Goal: Task Accomplishment & Management: Complete application form

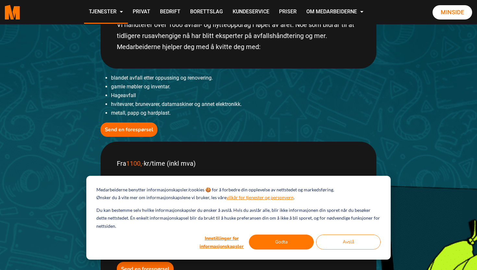
scroll to position [193, 0]
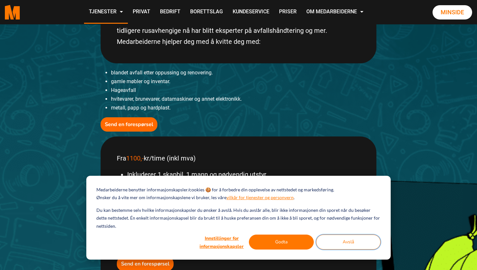
click at [329, 235] on button "Avslå" at bounding box center [348, 241] width 65 height 15
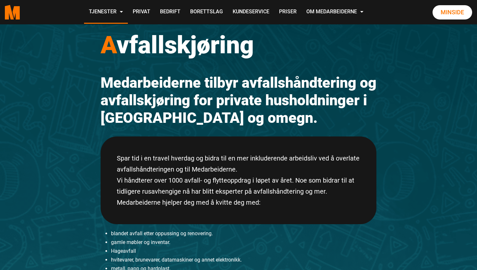
scroll to position [0, 0]
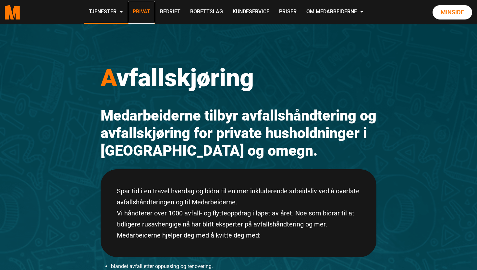
click at [136, 13] on link "Privat" at bounding box center [141, 12] width 27 height 23
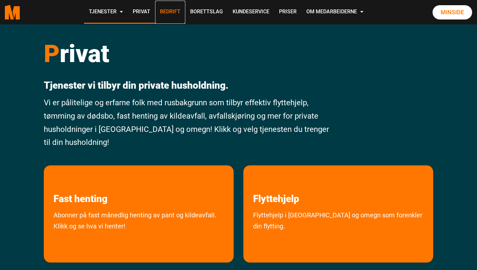
click at [173, 8] on link "Bedrift" at bounding box center [170, 12] width 30 height 23
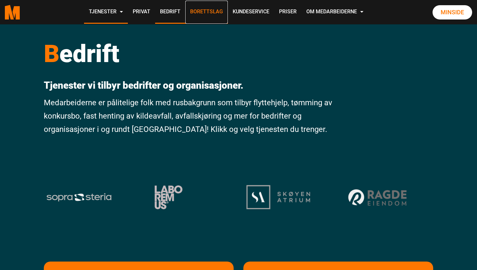
click at [198, 7] on link "Borettslag" at bounding box center [206, 12] width 43 height 23
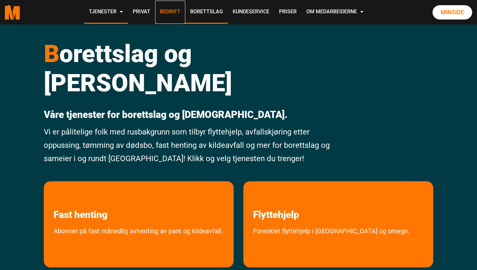
click at [178, 7] on link "Bedrift" at bounding box center [170, 12] width 30 height 23
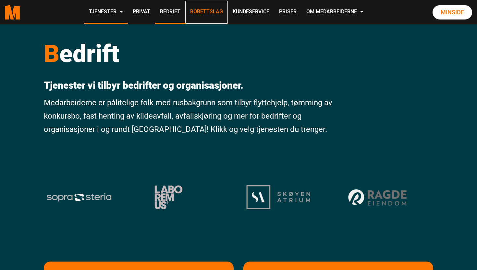
click at [198, 7] on link "Borettslag" at bounding box center [206, 12] width 43 height 23
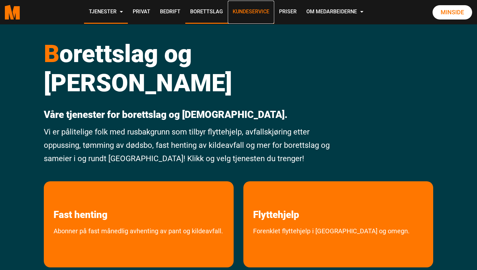
click at [245, 7] on link "Kundeservice" at bounding box center [251, 12] width 46 height 23
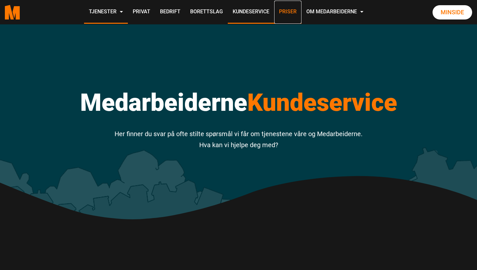
click at [288, 12] on link "Priser" at bounding box center [287, 12] width 27 height 23
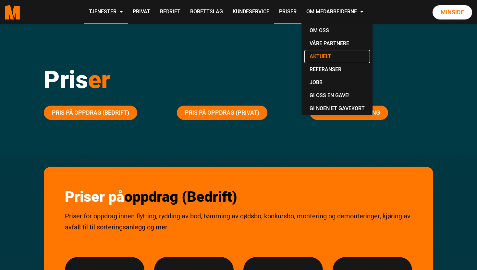
click at [320, 56] on link "Aktuelt" at bounding box center [337, 56] width 66 height 13
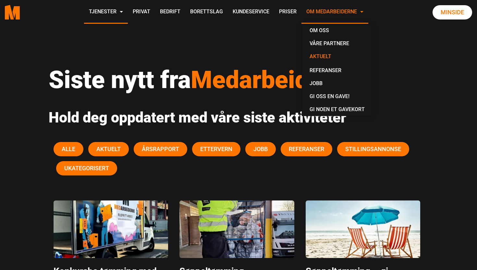
click at [328, 9] on link "Om Medarbeiderne" at bounding box center [335, 12] width 67 height 23
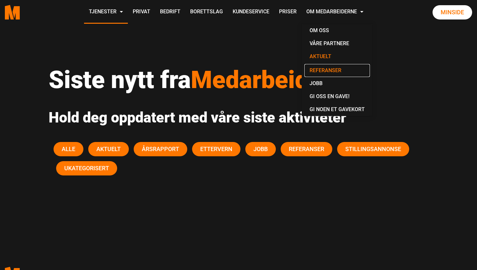
click at [323, 72] on link "Referanser" at bounding box center [337, 70] width 66 height 13
click at [323, 72] on link "Referanser" at bounding box center [337, 70] width 66 height 14
click at [336, 70] on link "Referanser" at bounding box center [337, 70] width 66 height 14
click at [332, 70] on link "Referanser" at bounding box center [337, 70] width 66 height 14
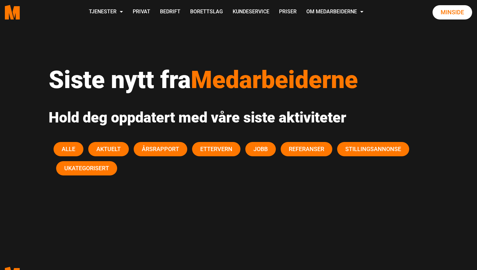
click at [290, 47] on div "Siste nytt fra Medarbeiderne Hold deg oppdatert med våre siste aktiviteter Alle…" at bounding box center [239, 130] width 390 height 213
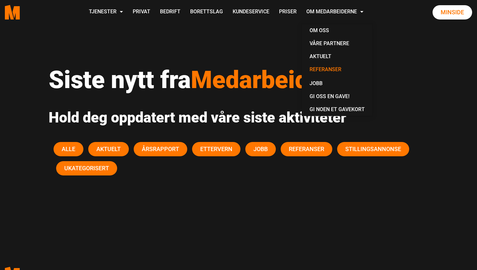
click at [314, 72] on link "Referanser" at bounding box center [337, 70] width 66 height 14
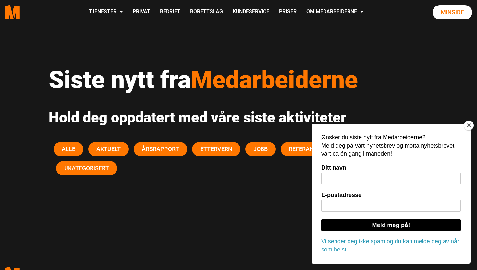
click at [471, 127] on button "Close" at bounding box center [469, 125] width 10 height 10
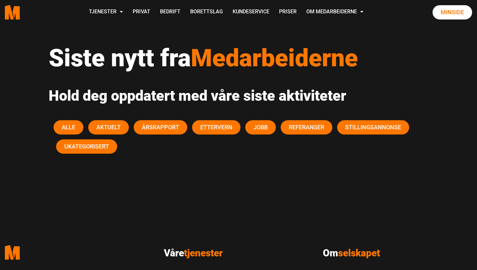
scroll to position [23, 0]
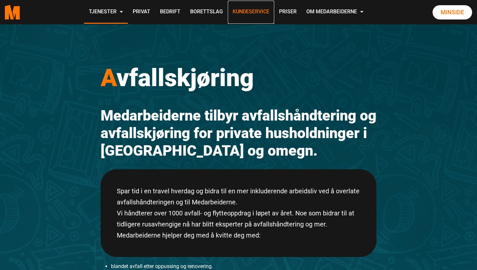
click at [241, 14] on link "Kundeservice" at bounding box center [251, 12] width 46 height 23
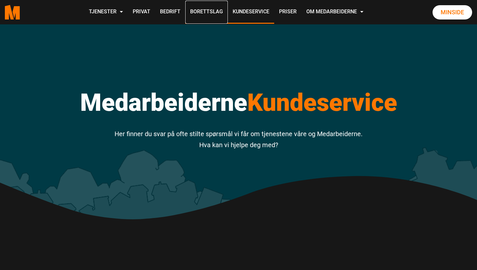
click at [211, 11] on link "Borettslag" at bounding box center [206, 12] width 43 height 23
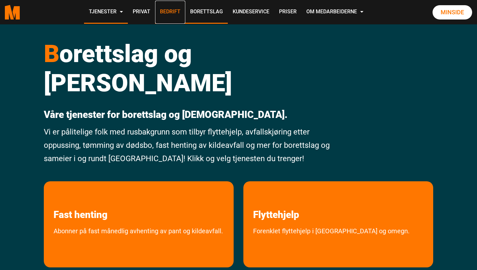
click at [173, 11] on link "Bedrift" at bounding box center [170, 12] width 30 height 23
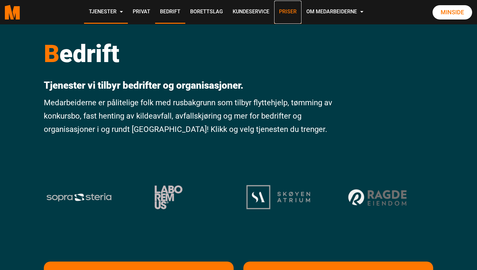
click at [281, 12] on link "Priser" at bounding box center [287, 12] width 27 height 23
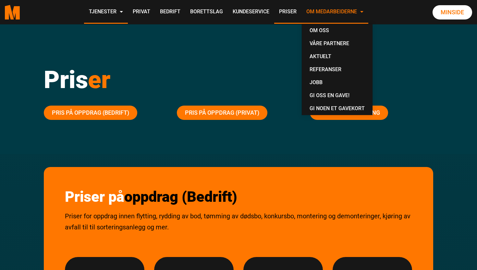
click at [332, 9] on link "Om Medarbeiderne" at bounding box center [335, 12] width 67 height 23
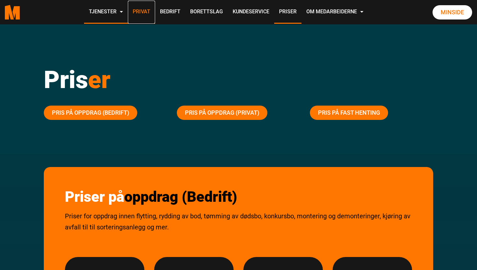
click at [154, 12] on link "Privat" at bounding box center [141, 12] width 27 height 23
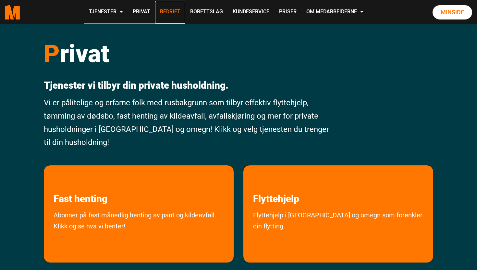
click at [165, 13] on link "Bedrift" at bounding box center [170, 12] width 30 height 23
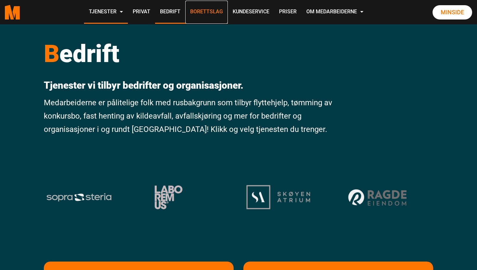
click at [202, 12] on link "Borettslag" at bounding box center [206, 12] width 43 height 23
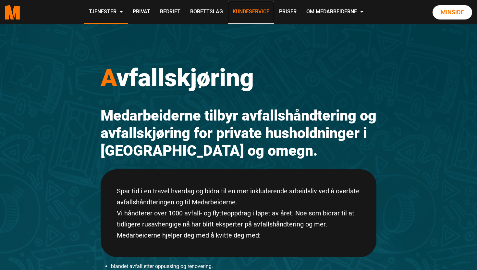
click at [247, 7] on link "Kundeservice" at bounding box center [251, 12] width 46 height 23
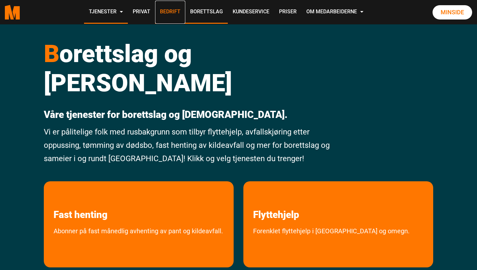
click at [166, 12] on link "Bedrift" at bounding box center [170, 12] width 30 height 23
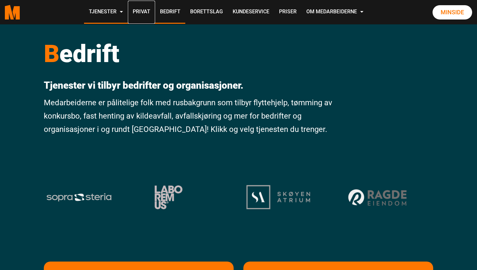
click at [140, 12] on link "Privat" at bounding box center [141, 12] width 27 height 23
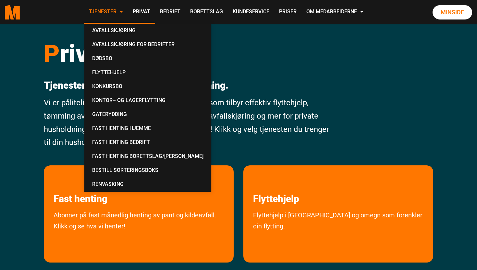
click at [110, 10] on link "Tjenester" at bounding box center [106, 12] width 44 height 23
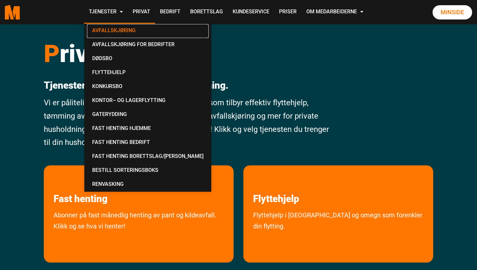
click at [118, 29] on link "Avfallskjøring" at bounding box center [148, 31] width 122 height 14
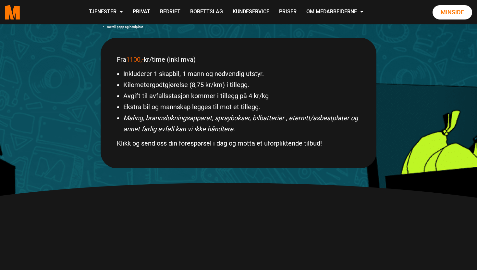
click at [155, 65] on p "Fra 1100,- kr/time (inkl mva)" at bounding box center [238, 59] width 243 height 11
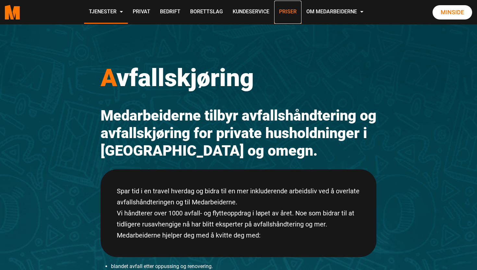
click at [294, 13] on link "Priser" at bounding box center [287, 12] width 27 height 23
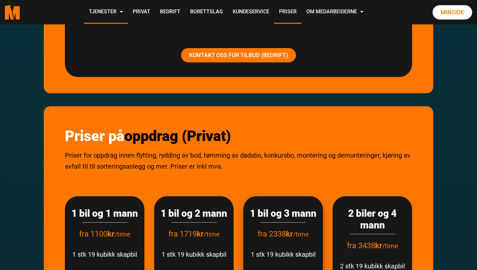
scroll to position [702, 0]
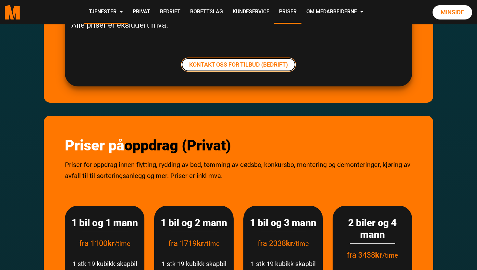
click at [243, 64] on link "Kontakt oss for tilbud (Bedrift)" at bounding box center [238, 64] width 115 height 14
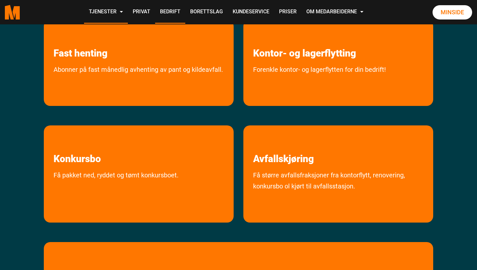
scroll to position [248, 0]
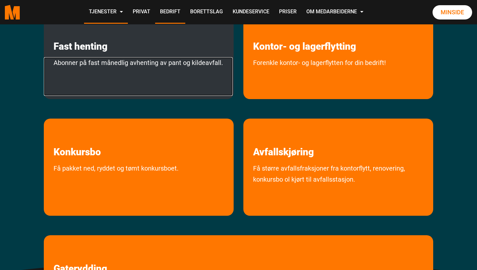
click at [179, 74] on link "Abonner på fast månedlig avhenting av pant og kildeavfall." at bounding box center [138, 76] width 189 height 39
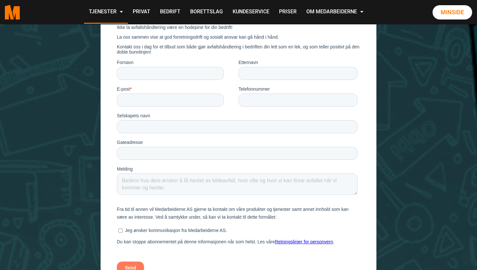
scroll to position [601, 0]
click at [168, 74] on input "Fornavn" at bounding box center [170, 73] width 107 height 13
type input "vennlig"
click at [286, 69] on input "Etternavn" at bounding box center [298, 73] width 119 height 13
type input "hilsen"
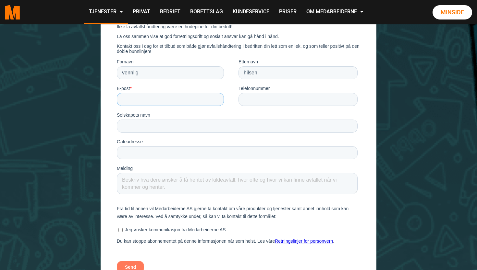
click at [191, 96] on input "E-post *" at bounding box center [170, 99] width 107 height 13
type input "hilsen5342@gmail.com"
click at [243, 105] on input "Telefonnummer" at bounding box center [298, 99] width 119 height 13
type input "9236487632"
click at [173, 129] on input "Selskapets navn" at bounding box center [237, 126] width 241 height 13
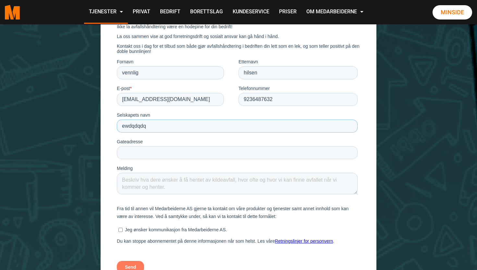
type input "ewdqdqdq"
click at [157, 152] on input "Gateadresse" at bounding box center [237, 152] width 241 height 13
type input "d"
click at [161, 132] on input "ewdqdqdq" at bounding box center [237, 126] width 241 height 13
type input "e"
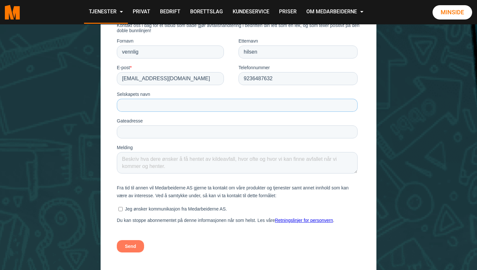
scroll to position [626, 0]
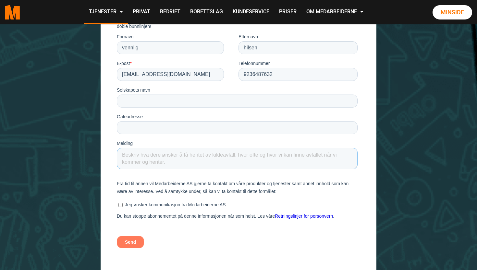
click at [127, 153] on textarea "Melding" at bounding box center [237, 158] width 241 height 21
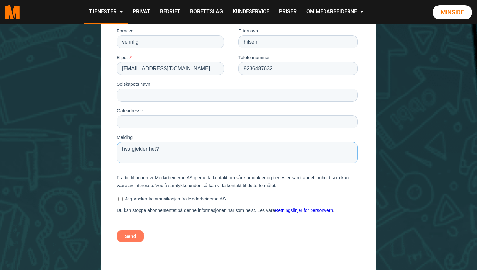
type textarea "hva gjelder het?"
click at [123, 200] on label "Jeg ønsker kommunikasjon fra Medarbeiderne AS." at bounding box center [237, 199] width 239 height 6
click at [123, 200] on input "Jeg ønsker kommunikasjon fra Medarbeiderne AS." at bounding box center [120, 199] width 4 height 4
checkbox input "true"
click at [126, 237] on input "Send" at bounding box center [130, 236] width 27 height 12
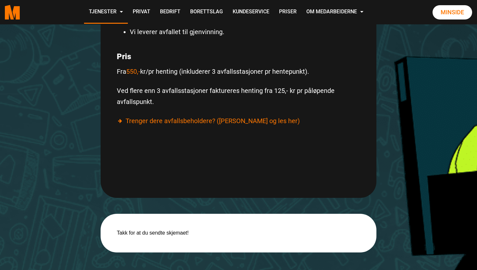
scroll to position [367, 0]
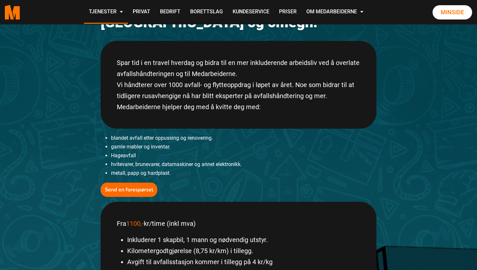
scroll to position [141, 0]
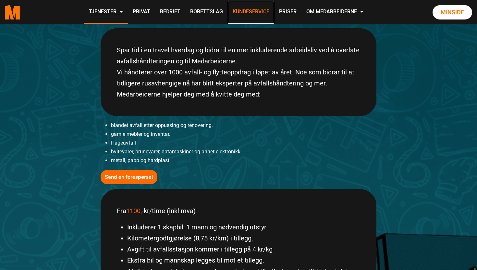
click at [257, 4] on link "Kundeservice" at bounding box center [251, 12] width 46 height 23
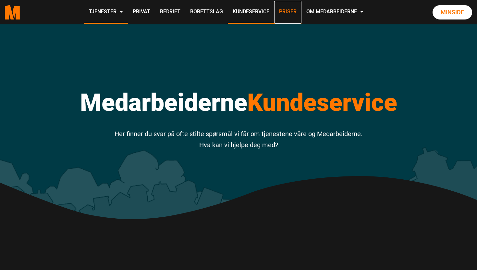
click at [278, 7] on link "Priser" at bounding box center [287, 12] width 27 height 23
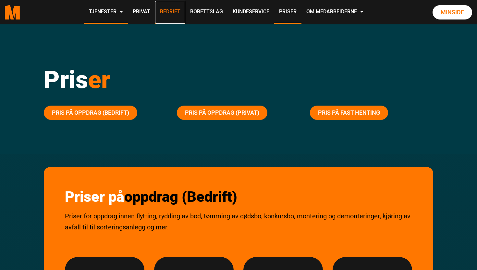
click at [174, 7] on link "Bedrift" at bounding box center [170, 12] width 30 height 23
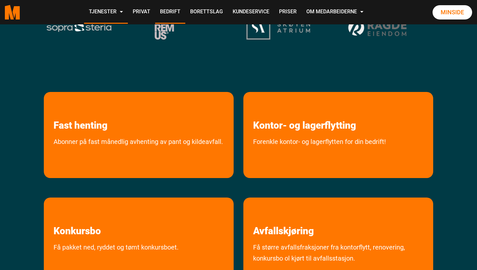
scroll to position [285, 0]
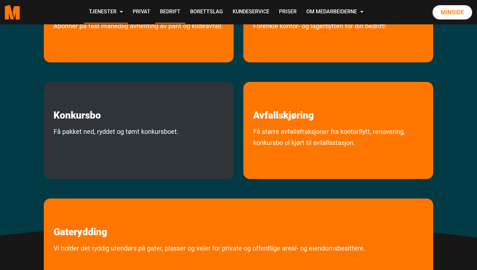
click at [116, 126] on div "Konkursbo Få pakket ned, ryddet og tømt konkursboet." at bounding box center [139, 130] width 190 height 97
click at [135, 137] on link "Få pakket ned, ryddet og tømt konkursboet." at bounding box center [116, 145] width 144 height 39
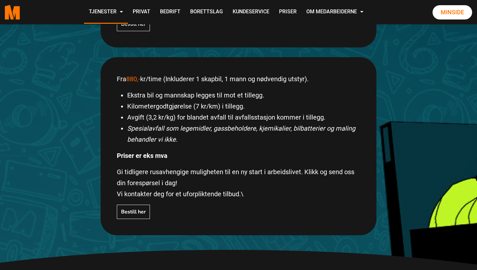
scroll to position [270, 0]
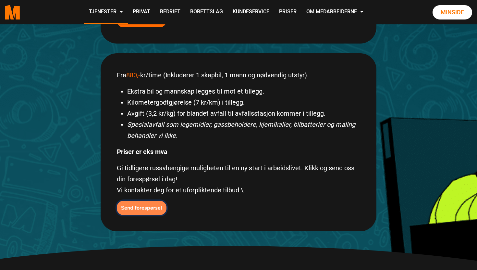
click at [134, 205] on b "Send forespørsel" at bounding box center [141, 207] width 41 height 7
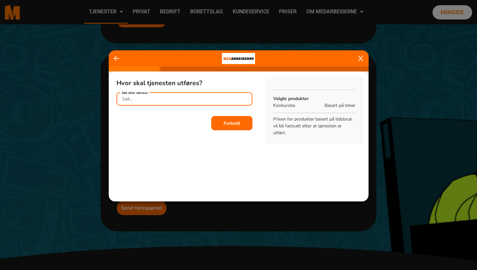
click at [166, 97] on input "Søk etter adresse" at bounding box center [185, 98] width 136 height 13
type input "hedqbd"
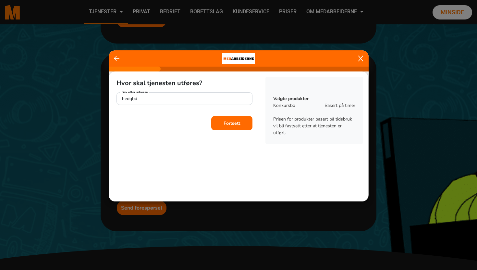
click at [221, 118] on button "Fortsett" at bounding box center [231, 123] width 41 height 14
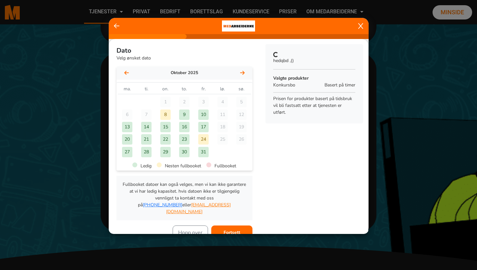
click at [208, 122] on div "17" at bounding box center [203, 127] width 19 height 12
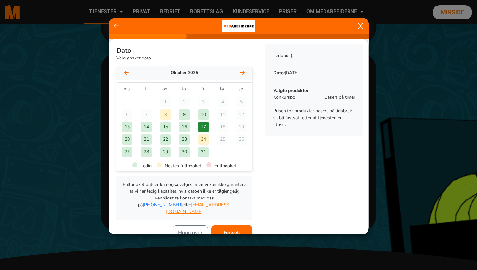
click at [230, 225] on button "Fortsett" at bounding box center [231, 232] width 41 height 14
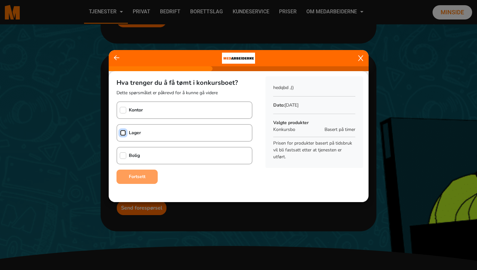
click at [122, 133] on input "checkbox" at bounding box center [123, 133] width 6 height 6
checkbox input "true"
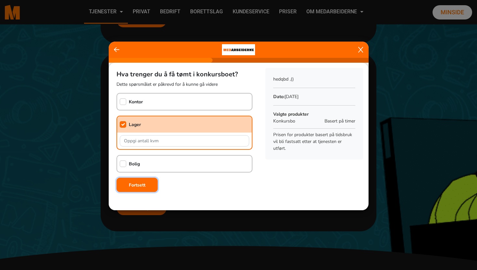
click at [133, 180] on button "Fortsett" at bounding box center [137, 185] width 41 height 14
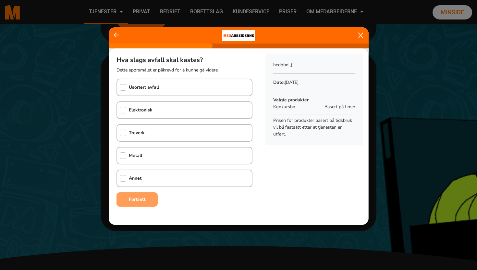
click at [117, 114] on div "Elektronisk" at bounding box center [185, 110] width 136 height 18
checkbox input "true"
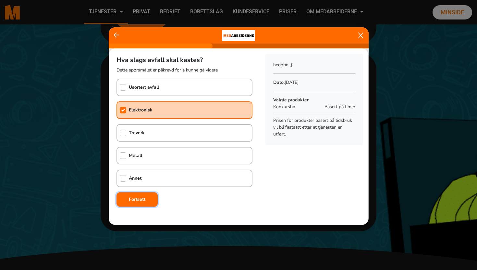
click at [128, 195] on button "Fortsett" at bounding box center [137, 199] width 41 height 14
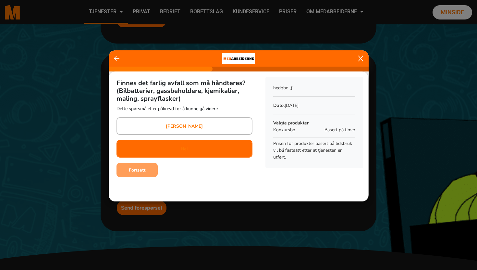
click at [168, 147] on div "Nei" at bounding box center [185, 149] width 136 height 18
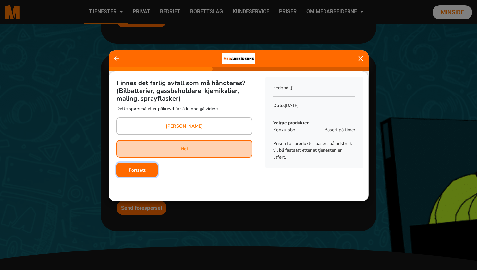
click at [137, 175] on button "Fortsett" at bounding box center [137, 170] width 41 height 14
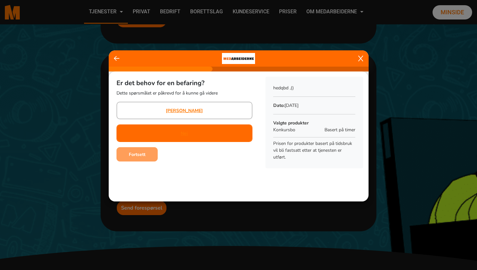
click at [169, 135] on div "Nei" at bounding box center [185, 133] width 136 height 18
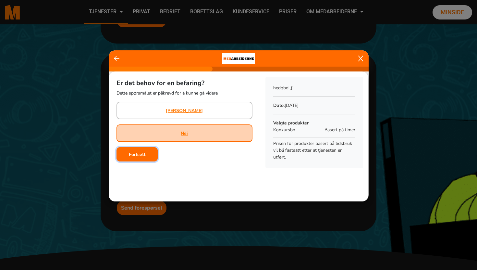
click at [148, 154] on button "Fortsett" at bounding box center [137, 154] width 41 height 14
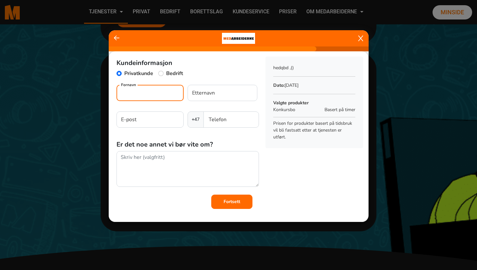
click at [140, 90] on input "Fornavn" at bounding box center [150, 93] width 67 height 16
type input "hilsen"
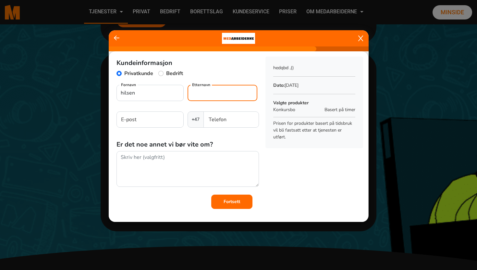
click at [194, 98] on input "Etternavn" at bounding box center [223, 93] width 70 height 16
type input "jennlig"
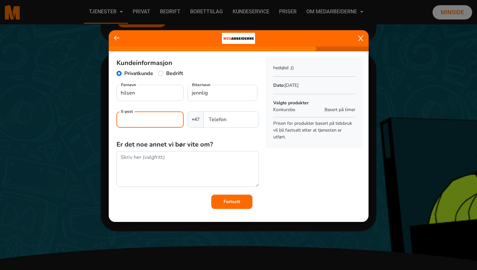
click at [148, 123] on input "E-post" at bounding box center [150, 119] width 67 height 16
type input "c"
type input "troll@gmail.com"
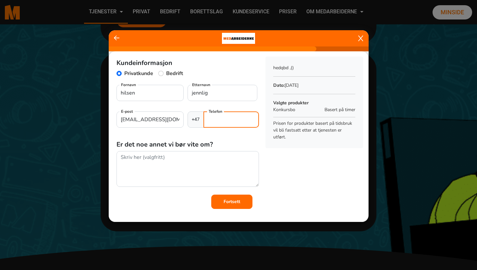
click at [216, 125] on input "Telefon" at bounding box center [231, 119] width 55 height 16
type input "93242384"
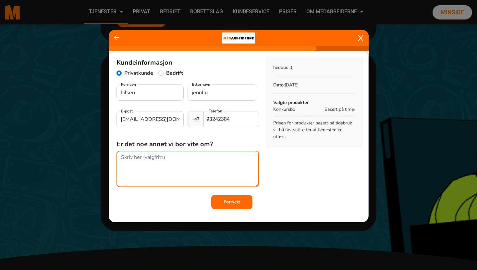
click at [202, 158] on textarea at bounding box center [188, 169] width 142 height 36
type textarea "hav gjelder het ?"
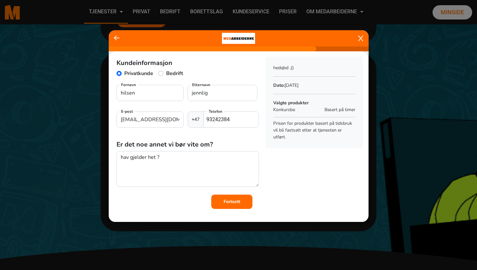
click at [247, 201] on button "Fortsett" at bounding box center [231, 201] width 41 height 14
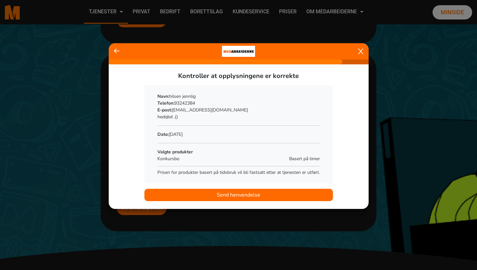
click at [226, 193] on span "Send henvendelse" at bounding box center [238, 195] width 43 height 8
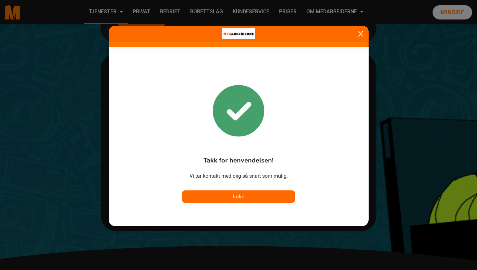
click at [360, 36] on icon at bounding box center [360, 34] width 5 height 6
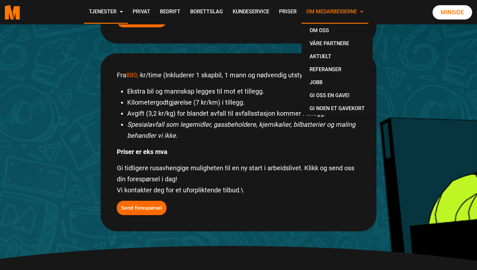
click at [331, 17] on link "Om Medarbeiderne" at bounding box center [335, 12] width 67 height 23
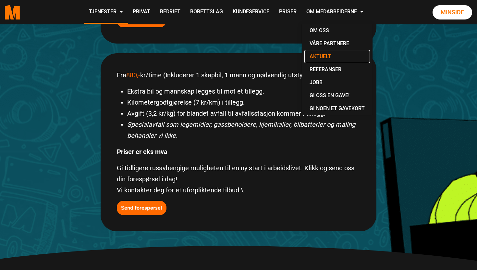
click at [323, 50] on link "Aktuelt" at bounding box center [337, 56] width 66 height 13
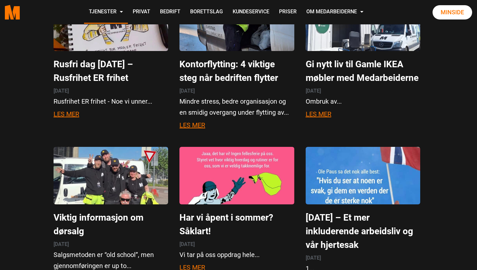
scroll to position [450, 0]
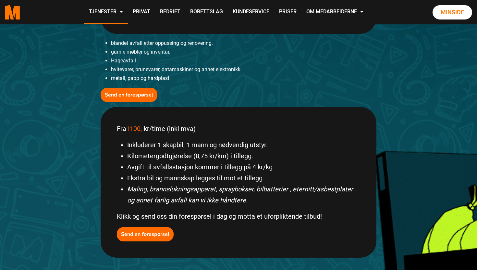
scroll to position [226, 0]
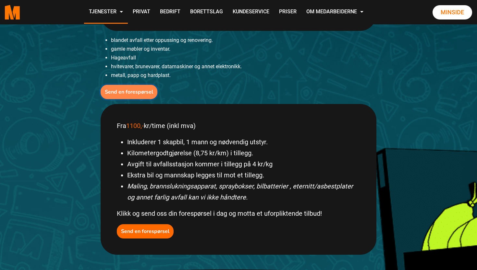
click at [103, 95] on button "Send en forespørsel" at bounding box center [129, 92] width 57 height 14
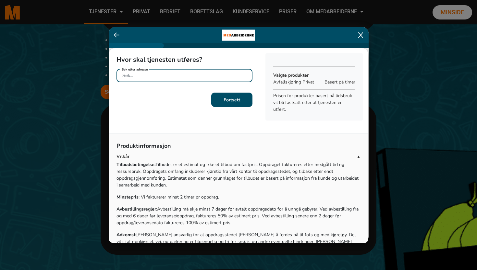
click at [196, 73] on input "Søk etter adresse" at bounding box center [185, 75] width 136 height 13
type input "hilsenn 500032"
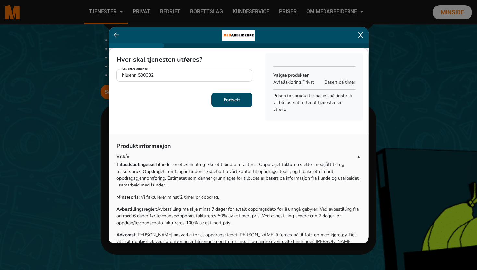
click at [236, 92] on div "Hvor skal tjenesten utføres? hilsenn 500032 Søk etter adresse" at bounding box center [185, 70] width 152 height 44
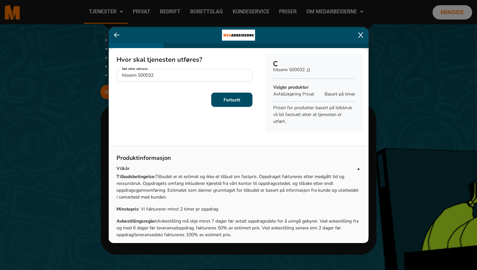
click at [235, 97] on b "Fortsett" at bounding box center [232, 100] width 17 height 6
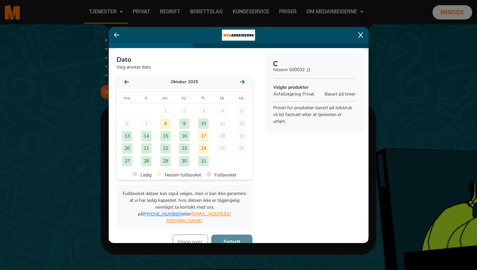
click at [202, 137] on div "17" at bounding box center [203, 136] width 10 height 10
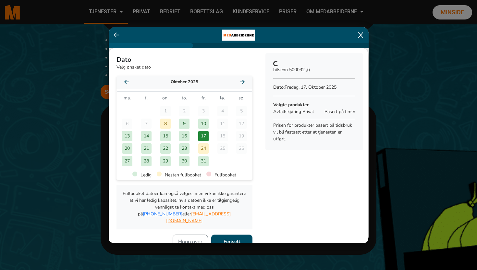
click at [186, 134] on div "16" at bounding box center [184, 136] width 10 height 10
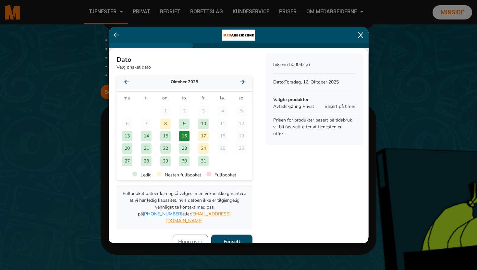
click at [167, 124] on div "8" at bounding box center [165, 123] width 10 height 10
click at [225, 238] on b "Fortsett" at bounding box center [232, 241] width 17 height 6
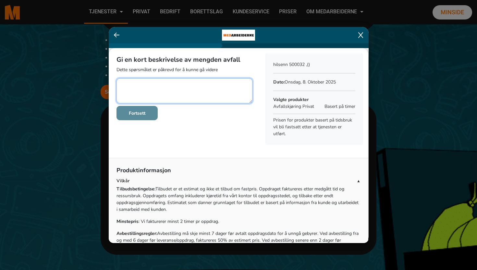
click at [156, 83] on textarea at bounding box center [185, 90] width 136 height 25
type textarea "hva gjelder det ?"
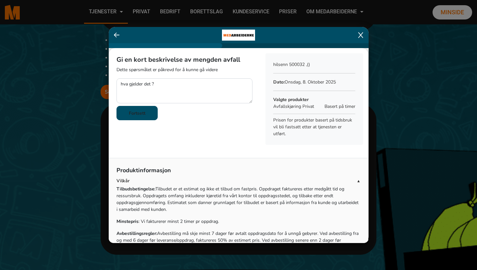
click at [146, 108] on button "Fortsett" at bounding box center [137, 113] width 41 height 14
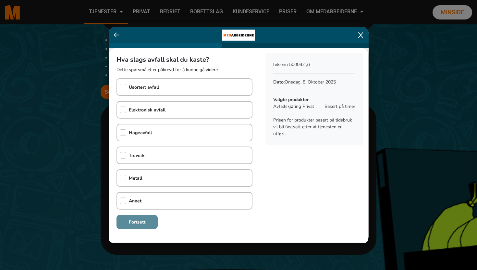
click at [119, 90] on div "Usortert avfall" at bounding box center [138, 87] width 42 height 16
checkbox input "true"
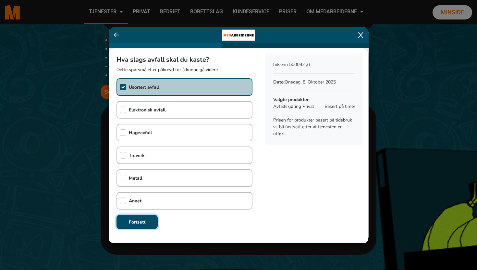
click at [143, 219] on b "Fortsett" at bounding box center [137, 222] width 17 height 6
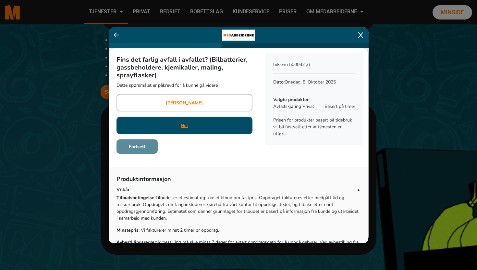
click at [178, 125] on div "Nei" at bounding box center [185, 126] width 136 height 18
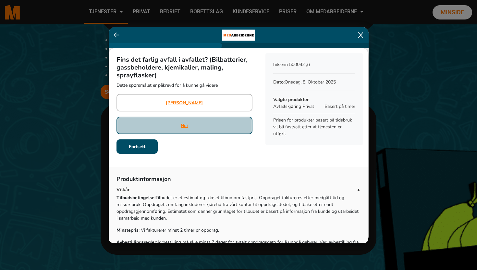
click at [178, 125] on div "Nei" at bounding box center [185, 126] width 136 height 18
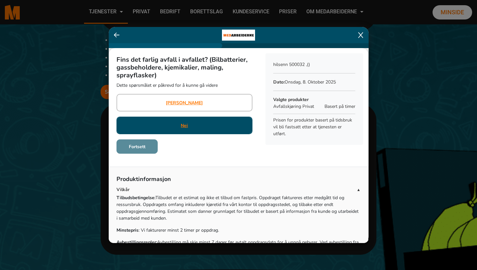
click at [167, 131] on div "Nei" at bounding box center [185, 126] width 136 height 18
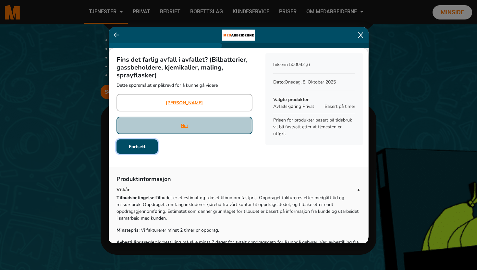
click at [151, 142] on button "Fortsett" at bounding box center [137, 146] width 41 height 14
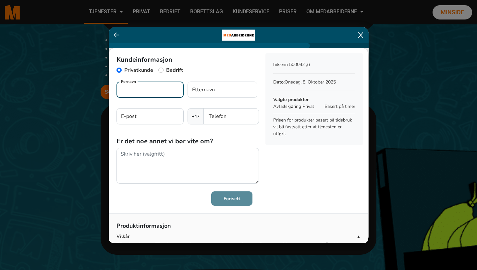
click at [158, 92] on input "Fornavn" at bounding box center [150, 89] width 67 height 16
type input "julie"
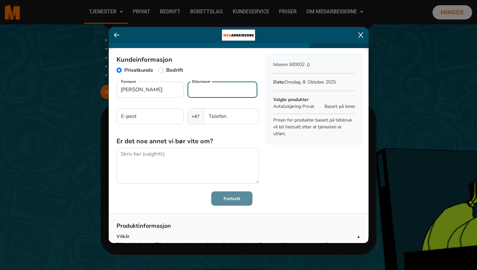
click at [189, 92] on input "Etternavn" at bounding box center [223, 89] width 70 height 16
type input "nilssen"
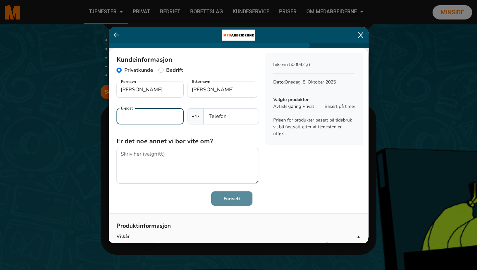
click at [134, 110] on input "E-post" at bounding box center [150, 116] width 67 height 16
type input "julie323@online.no"
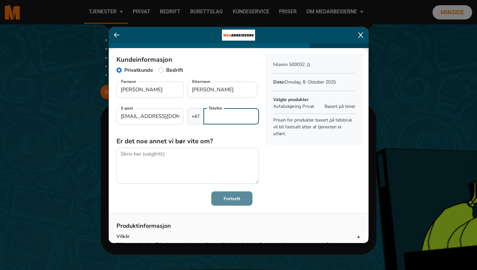
click at [227, 116] on input "Telefon" at bounding box center [231, 116] width 55 height 16
type input "92365476"
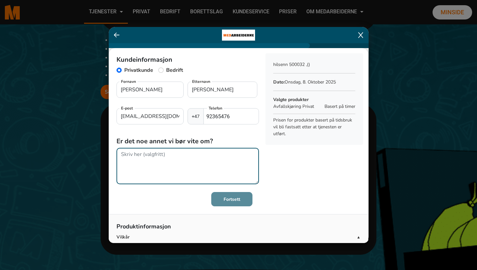
click at [178, 157] on textarea at bounding box center [188, 166] width 142 height 36
type textarea "hva gjelder het ?"
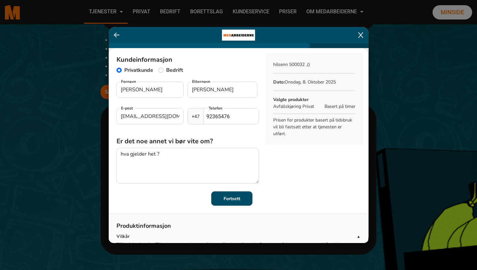
click at [217, 199] on button "Fortsett" at bounding box center [231, 198] width 41 height 14
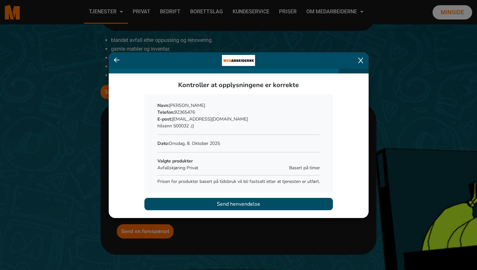
click at [70, 175] on ngb-modal-window "Kontroller at opplysningene er korrekte Sammendrag Navn: julie nilssen Telefon:…" at bounding box center [238, 135] width 477 height 270
